Goal: Task Accomplishment & Management: Manage account settings

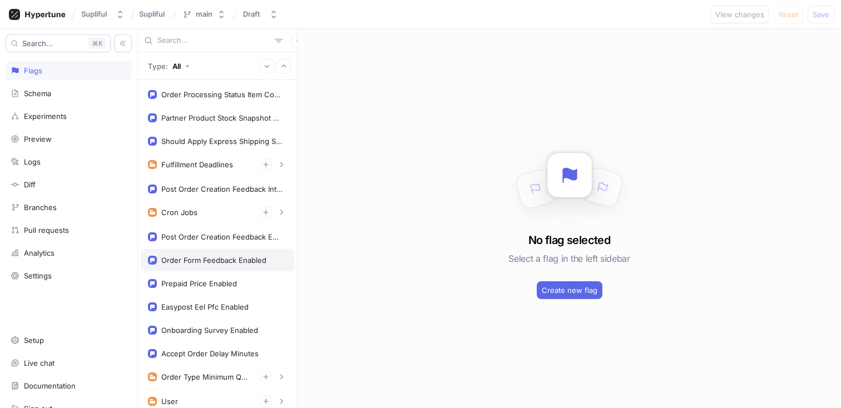
scroll to position [378, 0]
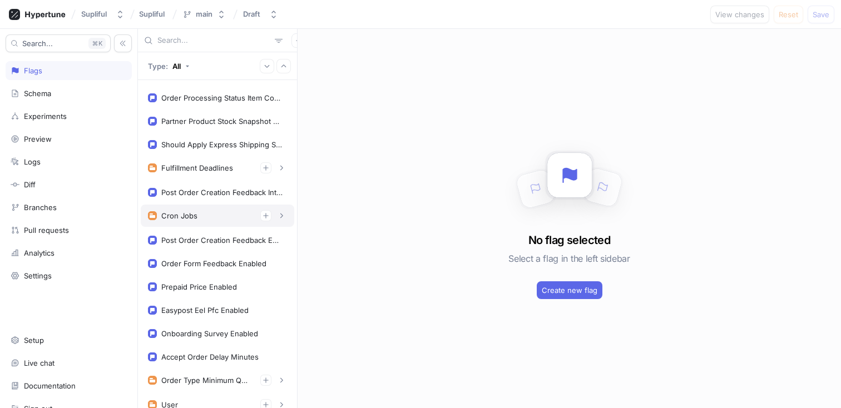
click at [213, 215] on div "Cron Jobs" at bounding box center [217, 215] width 139 height 11
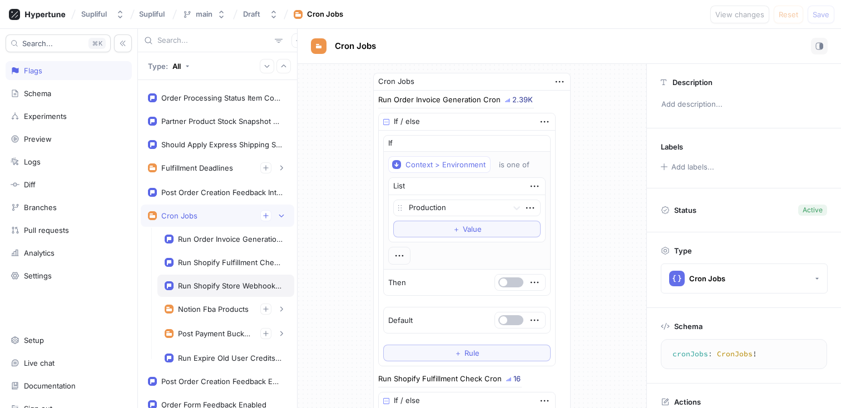
scroll to position [393, 0]
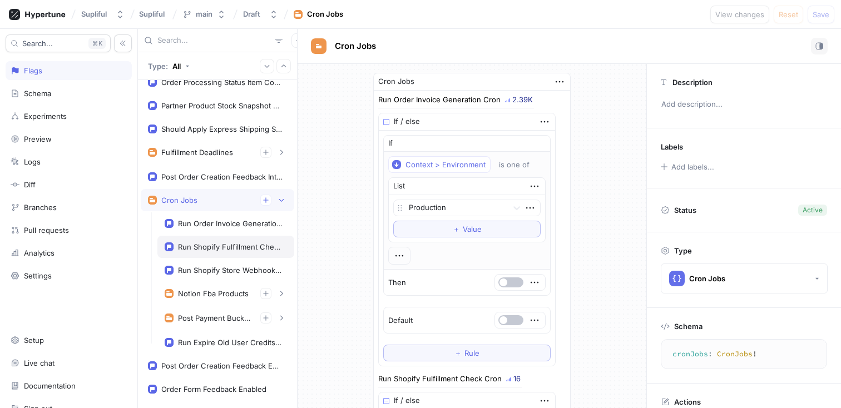
click at [225, 245] on div "Run Shopify Fulfillment Check Cron" at bounding box center [230, 246] width 105 height 9
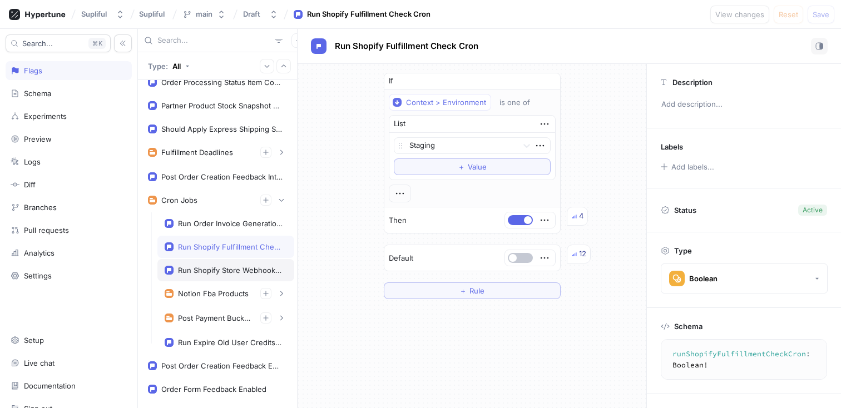
click at [225, 271] on div "Run Shopify Store Webhook Check Cron" at bounding box center [230, 270] width 105 height 9
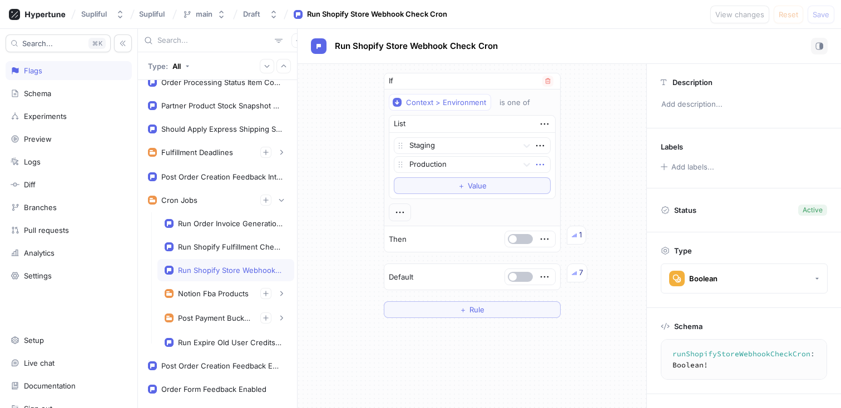
click at [542, 163] on icon "button" at bounding box center [540, 164] width 12 height 12
click at [555, 183] on p "Delete" at bounding box center [561, 185] width 22 height 11
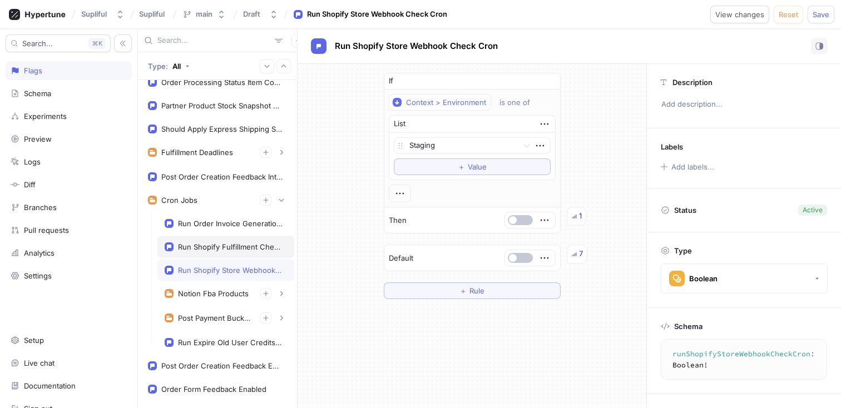
click at [232, 240] on div "Run Shopify Fulfillment Check Cron" at bounding box center [225, 247] width 137 height 22
click at [216, 266] on div "Run Shopify Store Webhook Check Cron" at bounding box center [230, 270] width 105 height 9
click at [521, 224] on button "button" at bounding box center [520, 220] width 25 height 10
click at [242, 247] on div "Run Shopify Fulfillment Check Cron" at bounding box center [230, 246] width 105 height 9
click at [225, 271] on div "Run Shopify Store Webhook Check Cron" at bounding box center [230, 270] width 105 height 9
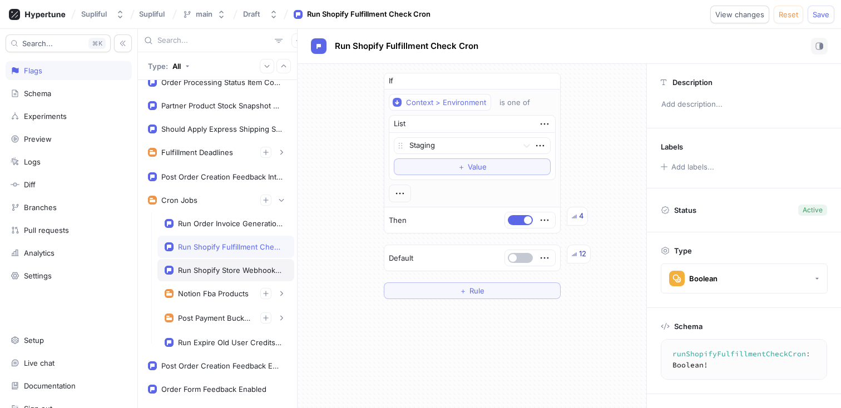
type textarea "runShopifyStoreWebhookCheckCron: Boolean!"
click at [830, 16] on button "Save" at bounding box center [820, 15] width 27 height 18
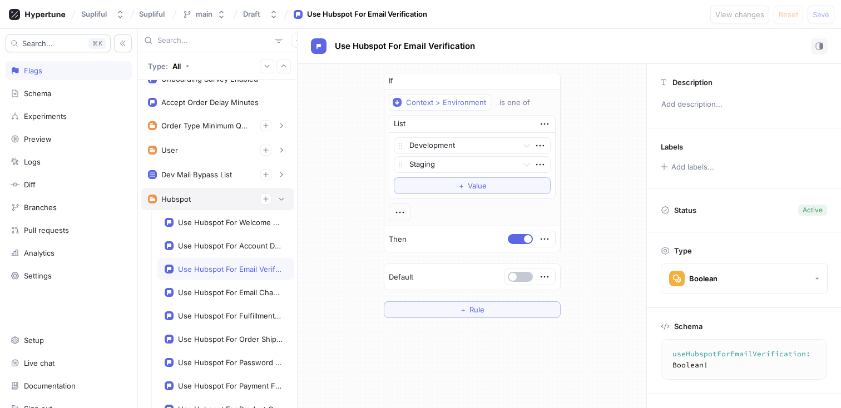
scroll to position [648, 0]
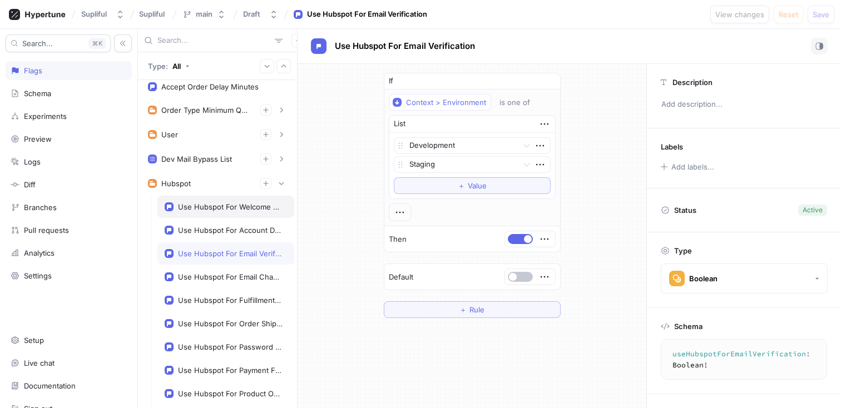
click at [223, 213] on div "Use Hubspot For Welcome After Verification" at bounding box center [225, 207] width 137 height 22
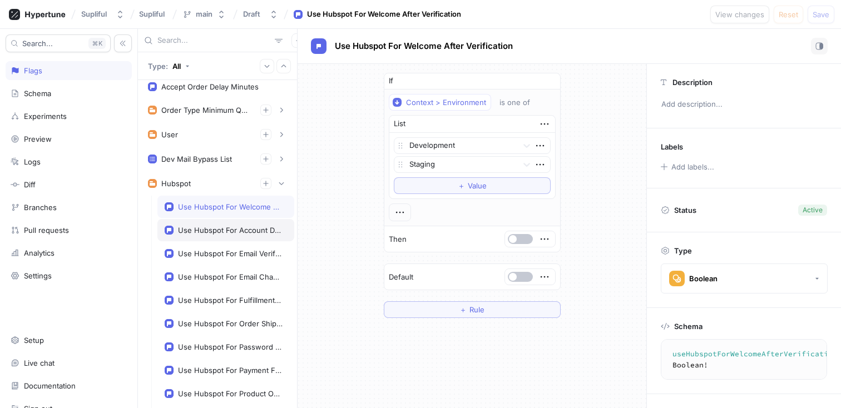
click at [211, 233] on div "Use Hubspot For Account Deactivation" at bounding box center [230, 230] width 105 height 9
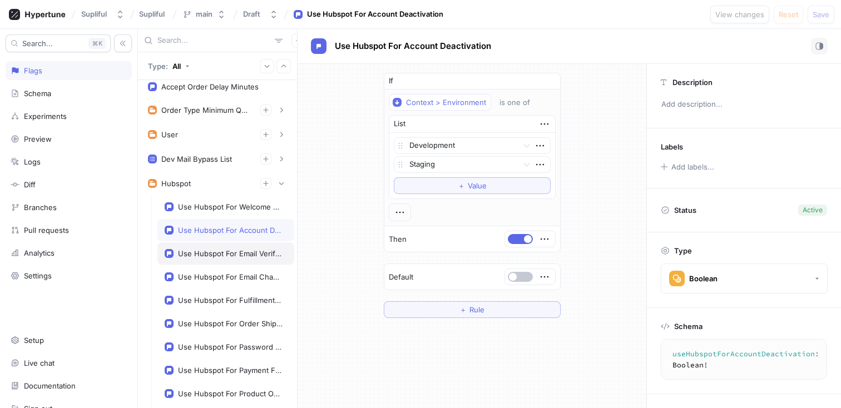
click at [206, 248] on div "Use Hubspot For Email Verification" at bounding box center [225, 253] width 137 height 22
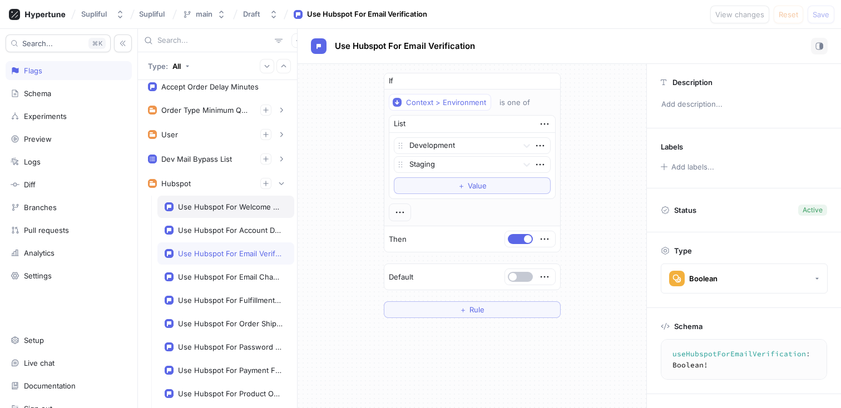
click at [223, 203] on div "Use Hubspot For Welcome After Verification" at bounding box center [230, 206] width 105 height 9
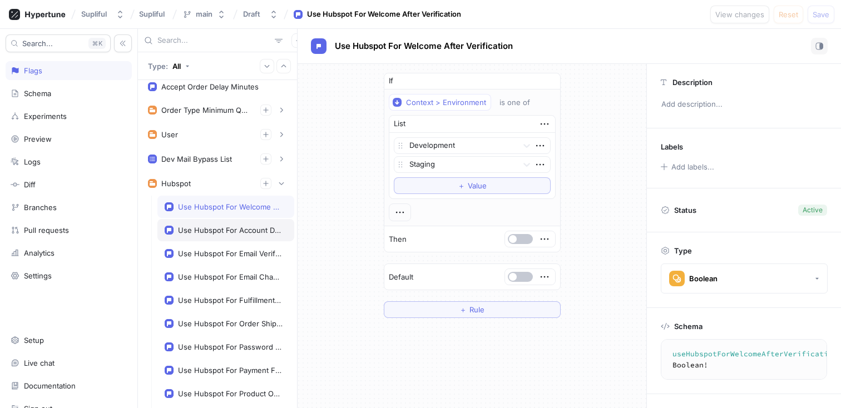
click at [193, 237] on div "Use Hubspot For Account Deactivation" at bounding box center [225, 230] width 137 height 22
click at [208, 212] on div "Use Hubspot For Welcome After Verification" at bounding box center [225, 207] width 137 height 22
click at [512, 246] on div at bounding box center [530, 239] width 50 height 16
click at [518, 239] on button "button" at bounding box center [520, 239] width 25 height 10
click at [813, 13] on span "Save" at bounding box center [820, 14] width 17 height 7
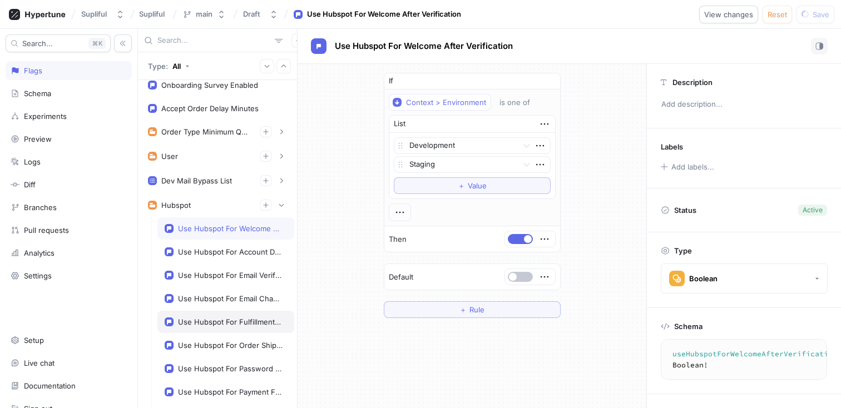
scroll to position [619, 0]
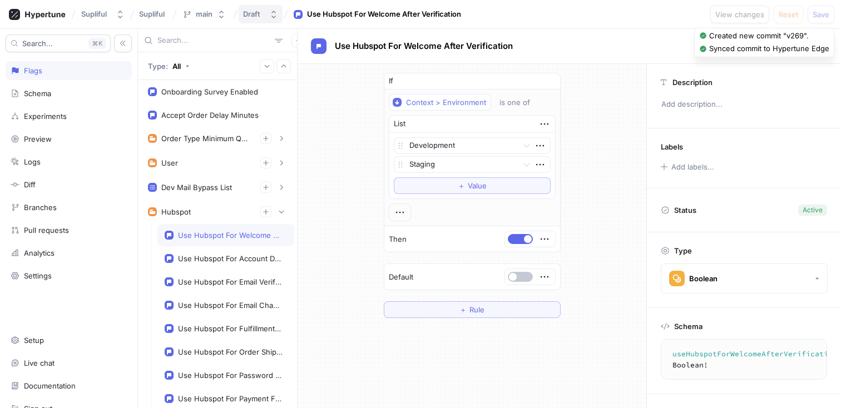
click at [255, 11] on div "Draft" at bounding box center [251, 13] width 17 height 9
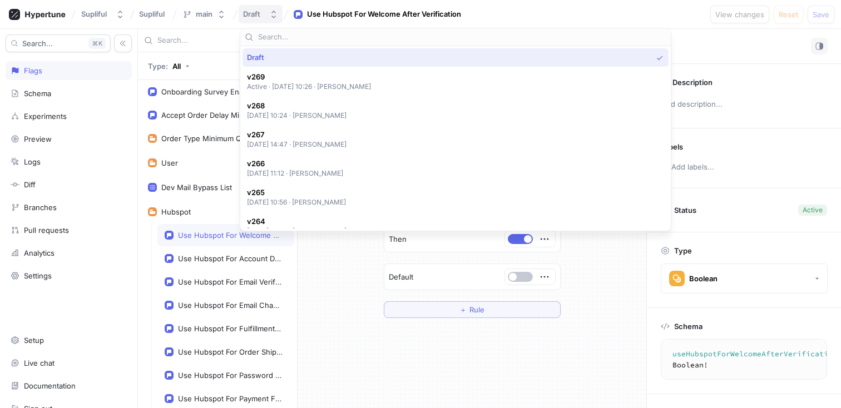
click at [255, 10] on div "Draft" at bounding box center [251, 13] width 17 height 9
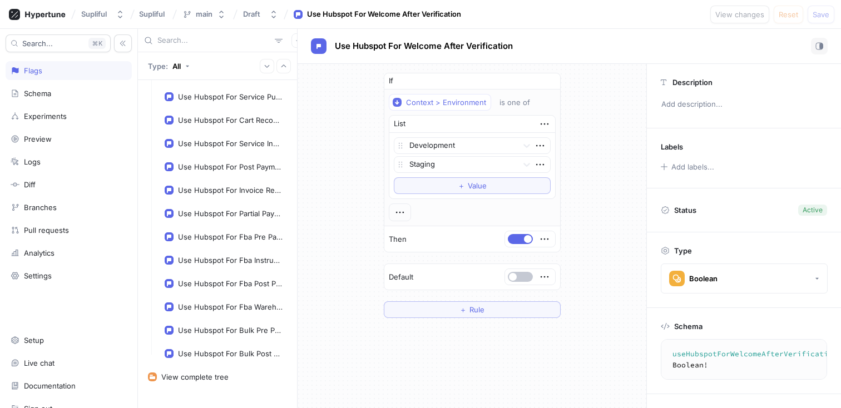
scroll to position [1044, 0]
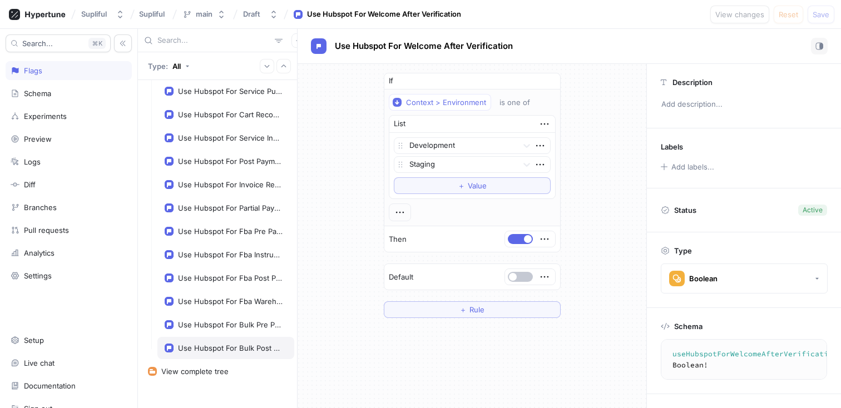
click at [233, 354] on div "Use Hubspot For Bulk Post Payment" at bounding box center [225, 348] width 137 height 22
click at [229, 334] on div "Use Hubspot For Bulk Pre Payment" at bounding box center [225, 325] width 137 height 22
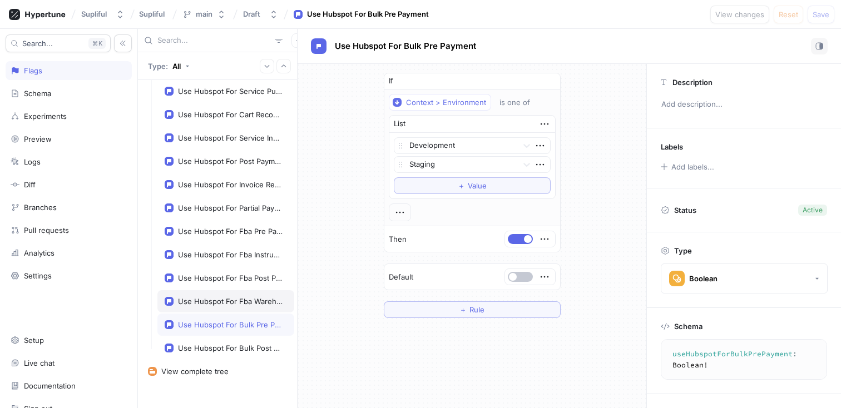
click at [229, 306] on div "Use Hubspot For Fba Warehouse Notification" at bounding box center [225, 301] width 137 height 22
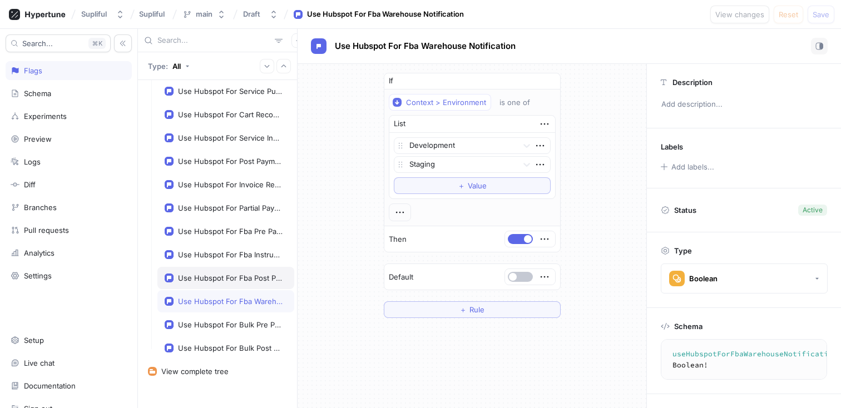
click at [229, 281] on div "Use Hubspot For Fba Post Payment" at bounding box center [230, 278] width 105 height 9
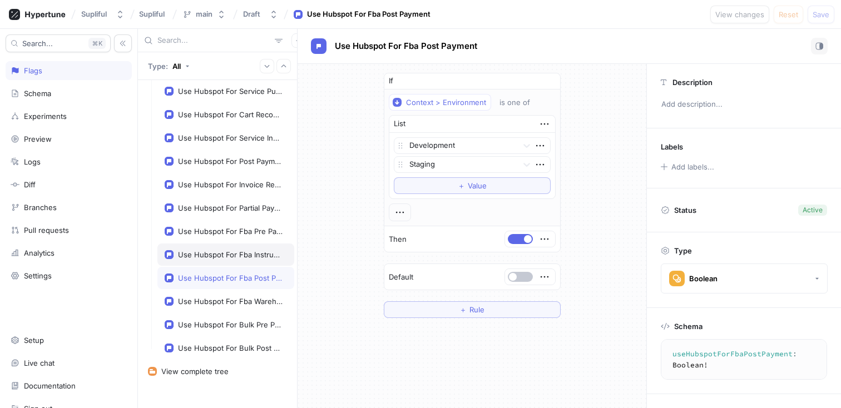
click at [230, 252] on div "Use Hubspot For Fba Instructions" at bounding box center [230, 254] width 105 height 9
click at [229, 230] on div "Use Hubspot For Fba Pre Payment" at bounding box center [230, 231] width 105 height 9
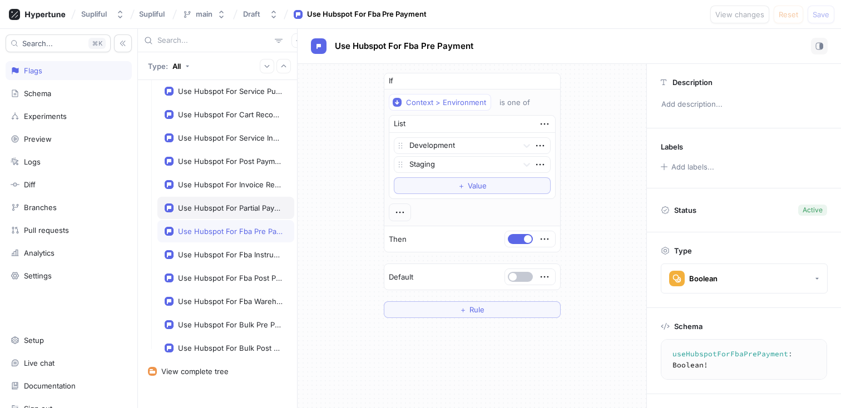
click at [229, 211] on div "Use Hubspot For Partial Payment Reminder" at bounding box center [230, 207] width 105 height 9
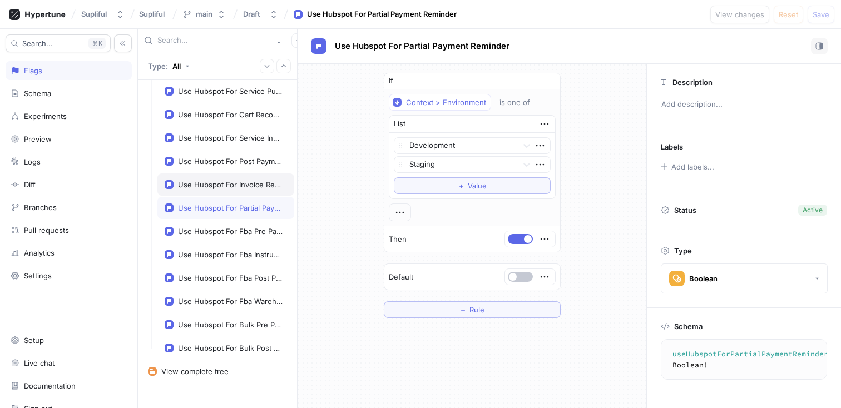
click at [229, 186] on div "Use Hubspot For Invoice Reminder" at bounding box center [230, 184] width 105 height 9
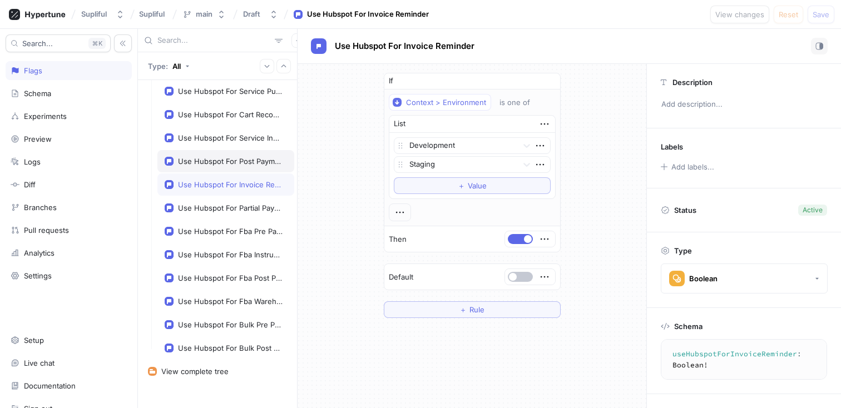
click at [229, 170] on div "Use Hubspot For Post Payment Invoice" at bounding box center [225, 161] width 137 height 22
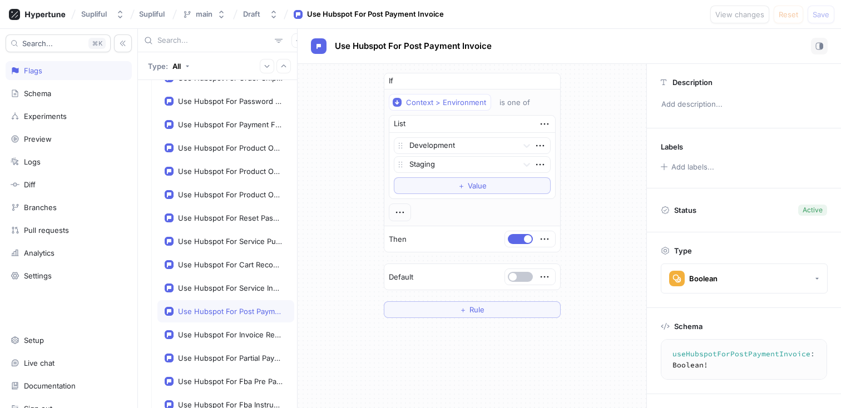
scroll to position [888, 0]
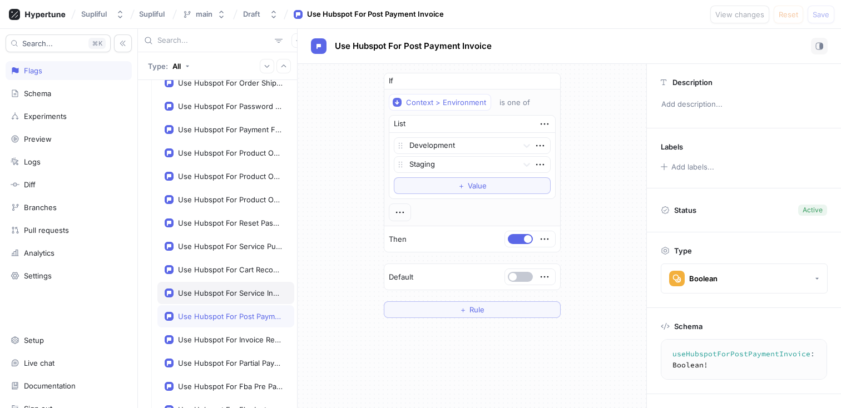
click at [211, 289] on div "Use Hubspot For Service Instructions" at bounding box center [230, 293] width 105 height 9
click at [211, 274] on div "Use Hubspot For Cart Recovery" at bounding box center [225, 270] width 137 height 22
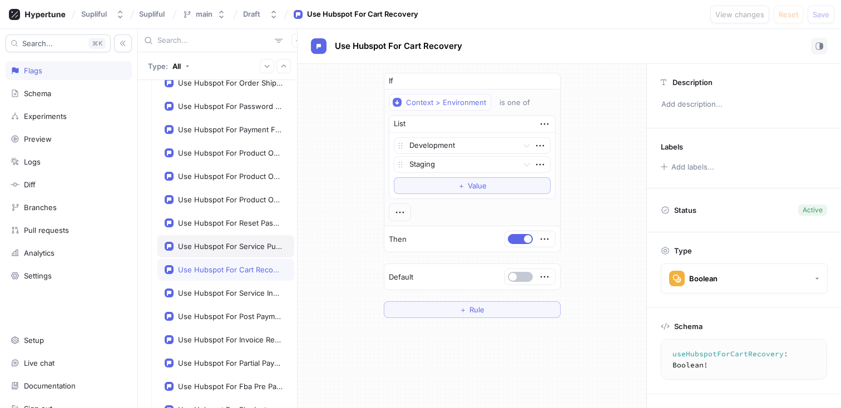
click at [212, 248] on div "Use Hubspot For Service Purchase" at bounding box center [230, 246] width 105 height 9
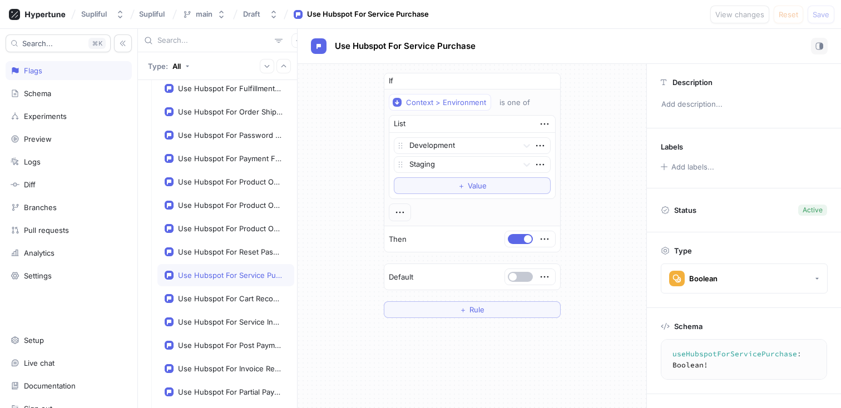
click at [212, 248] on div "Use Hubspot For Reset Password" at bounding box center [230, 251] width 105 height 9
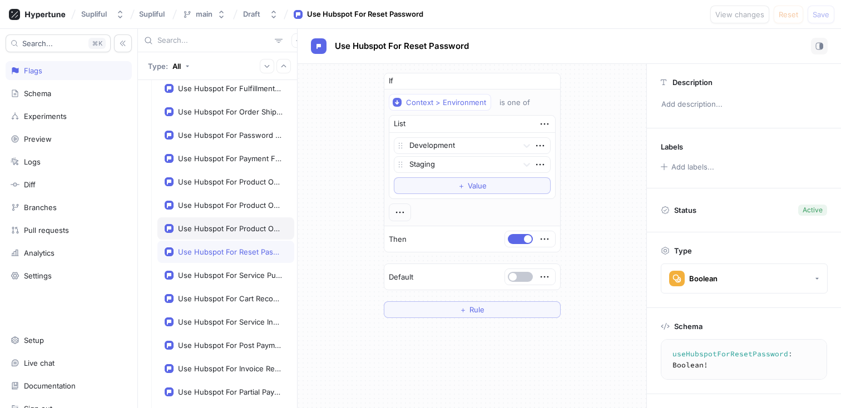
click at [217, 230] on div "Use Hubspot For Product OOS End" at bounding box center [230, 228] width 105 height 9
click at [219, 208] on div "Use Hubspot For Product OOS Extend" at bounding box center [230, 205] width 105 height 9
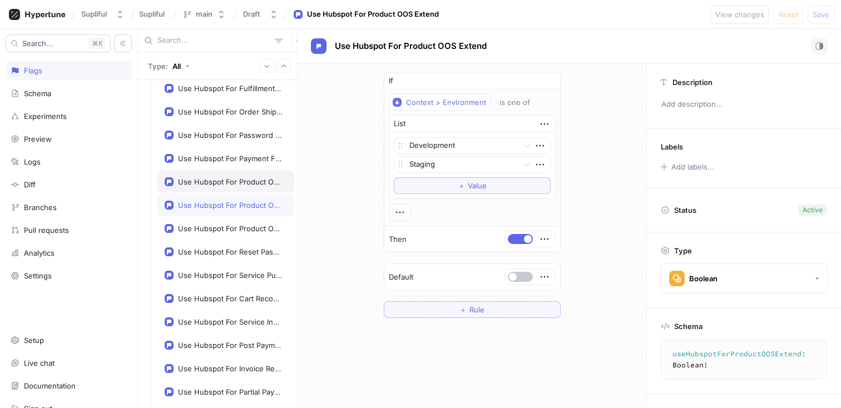
click at [221, 182] on div "Use Hubspot For Product OOS Start" at bounding box center [230, 181] width 105 height 9
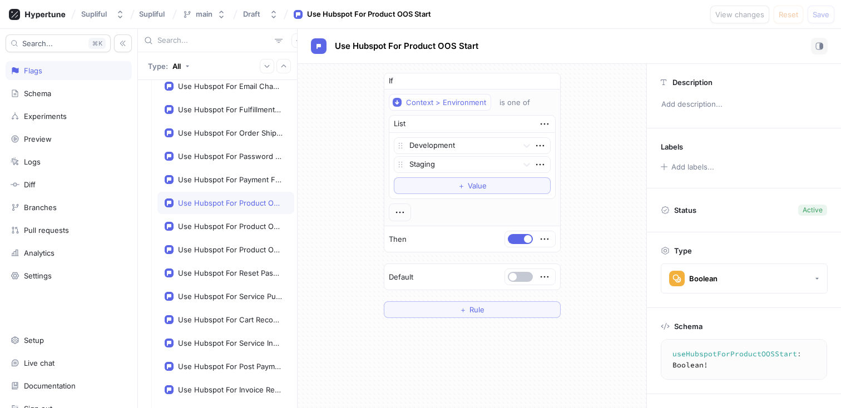
scroll to position [837, 0]
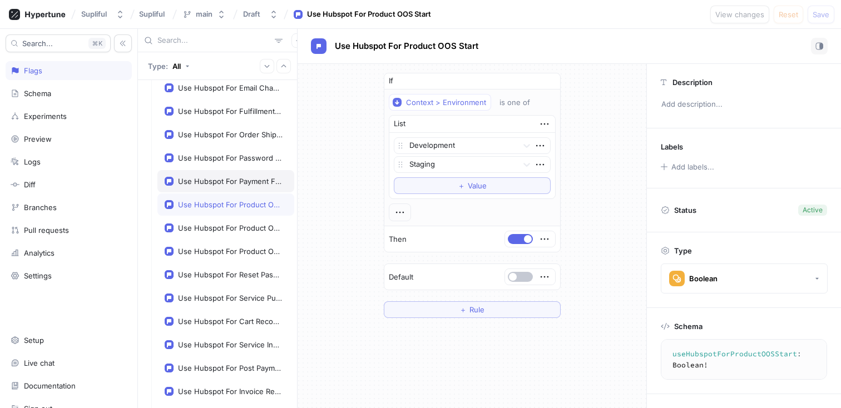
click at [217, 186] on div "Use Hubspot For Payment Failed" at bounding box center [225, 181] width 137 height 22
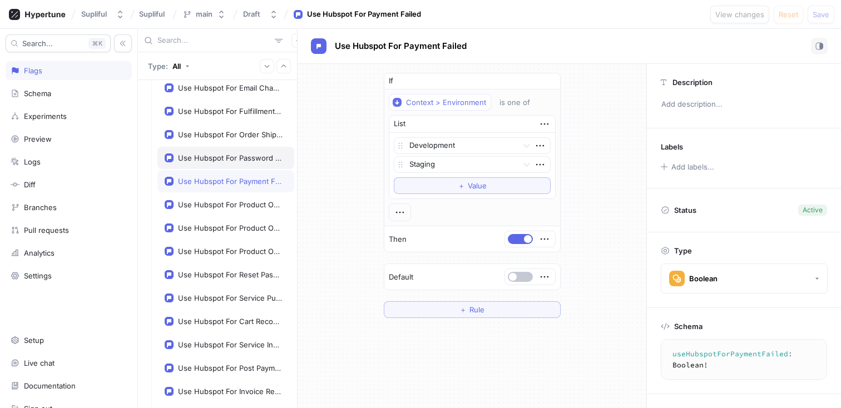
click at [221, 160] on div "Use Hubspot For Password Changed" at bounding box center [230, 157] width 105 height 9
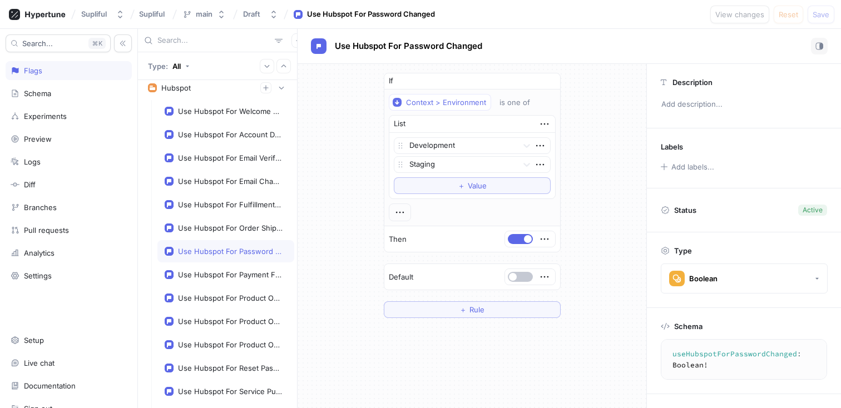
scroll to position [743, 0]
click at [206, 233] on div "Use Hubspot For Order Shipped" at bounding box center [225, 228] width 137 height 22
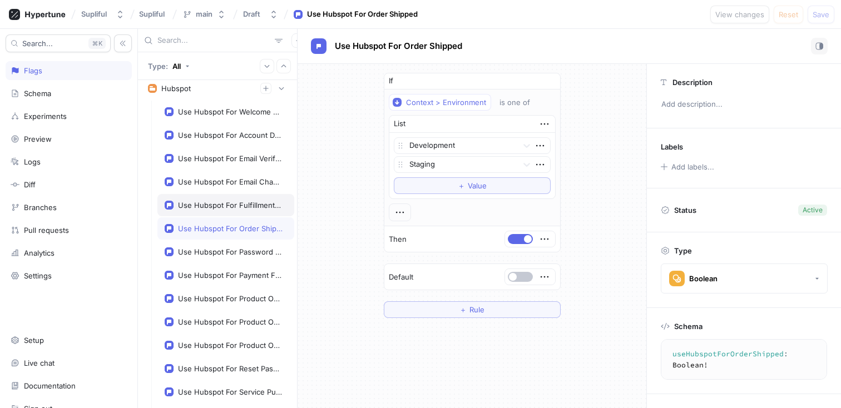
click at [211, 213] on div "Use Hubspot For Fulfillment Rejected" at bounding box center [225, 205] width 137 height 22
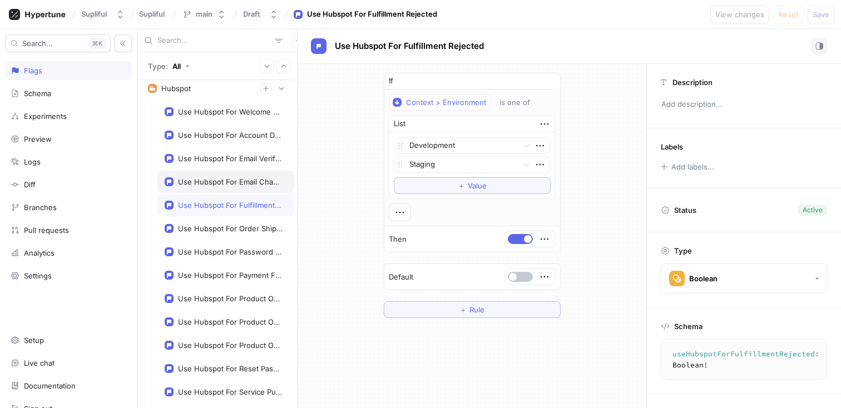
click at [216, 184] on div "Use Hubspot For Email Change" at bounding box center [230, 181] width 105 height 9
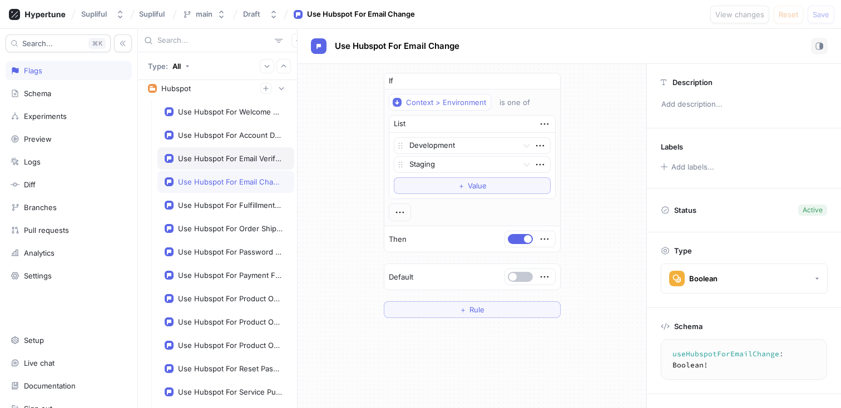
click at [219, 162] on div "Use Hubspot For Email Verification" at bounding box center [230, 158] width 105 height 9
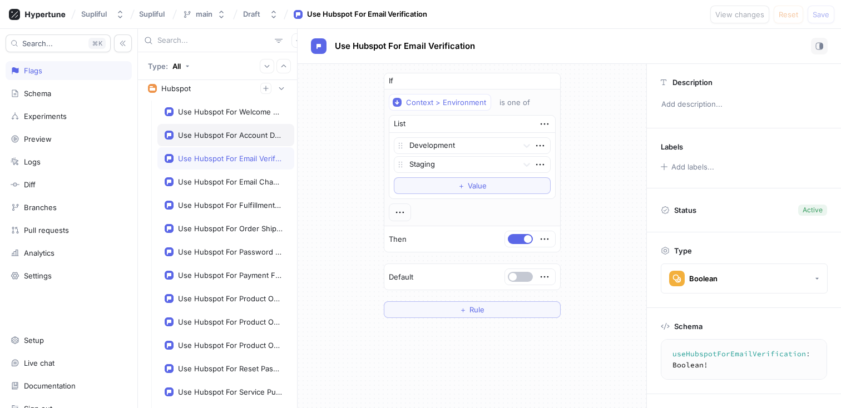
click at [220, 135] on div "Use Hubspot For Account Deactivation" at bounding box center [230, 135] width 105 height 9
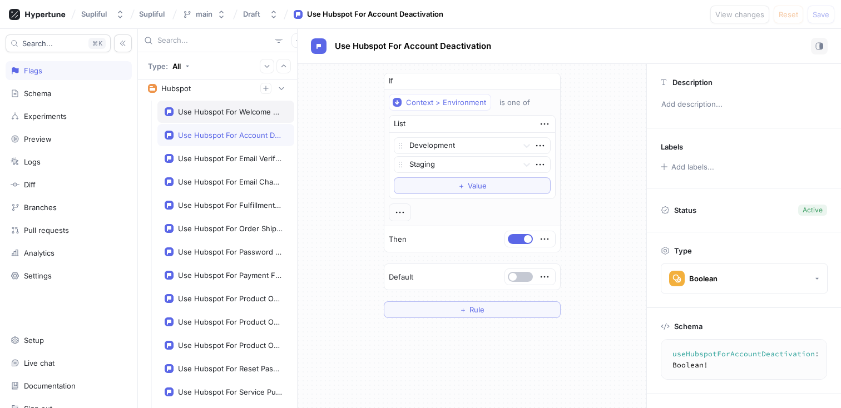
click at [220, 113] on div "Use Hubspot For Welcome After Verification" at bounding box center [230, 111] width 105 height 9
type textarea "useHubspotForWelcomeAfterVerification: Boolean!"
